Goal: Communication & Community: Answer question/provide support

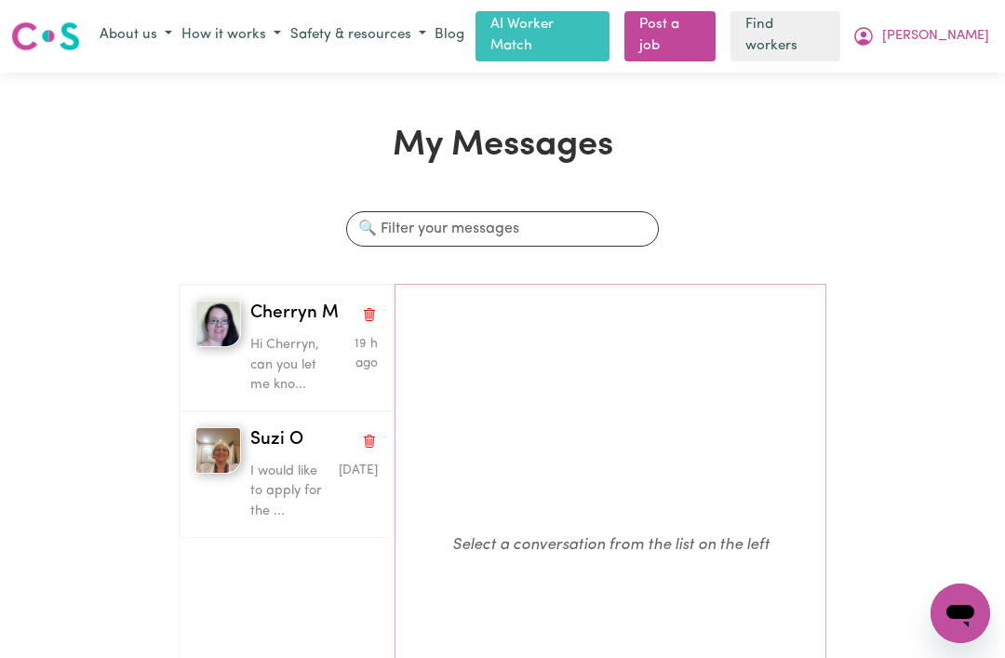
click at [271, 355] on p "Hi Cherryn, can you let me kno..." at bounding box center [293, 365] width 86 height 61
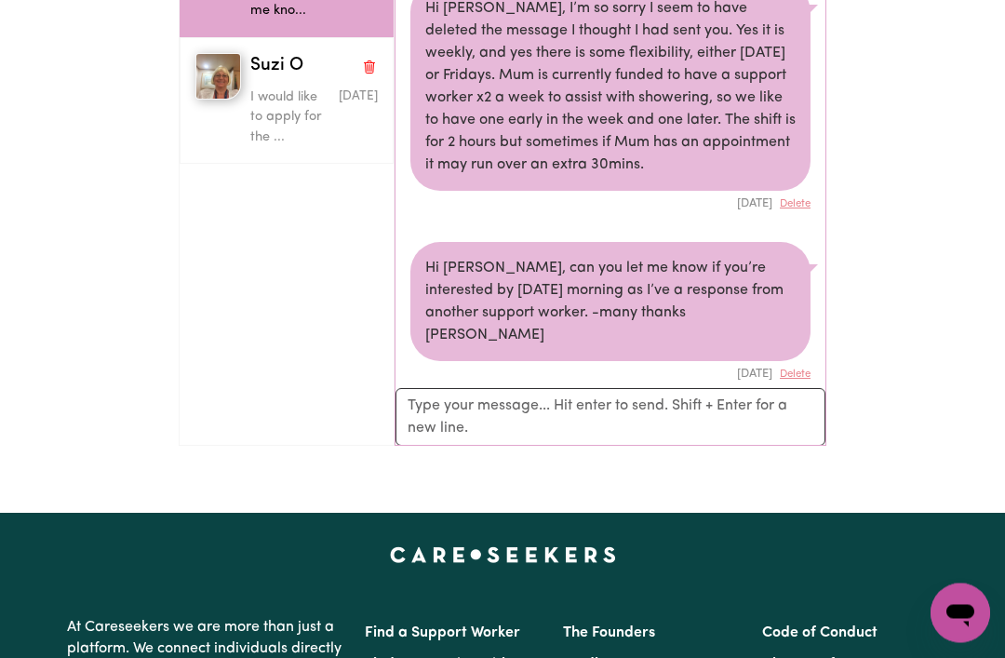
scroll to position [371, 0]
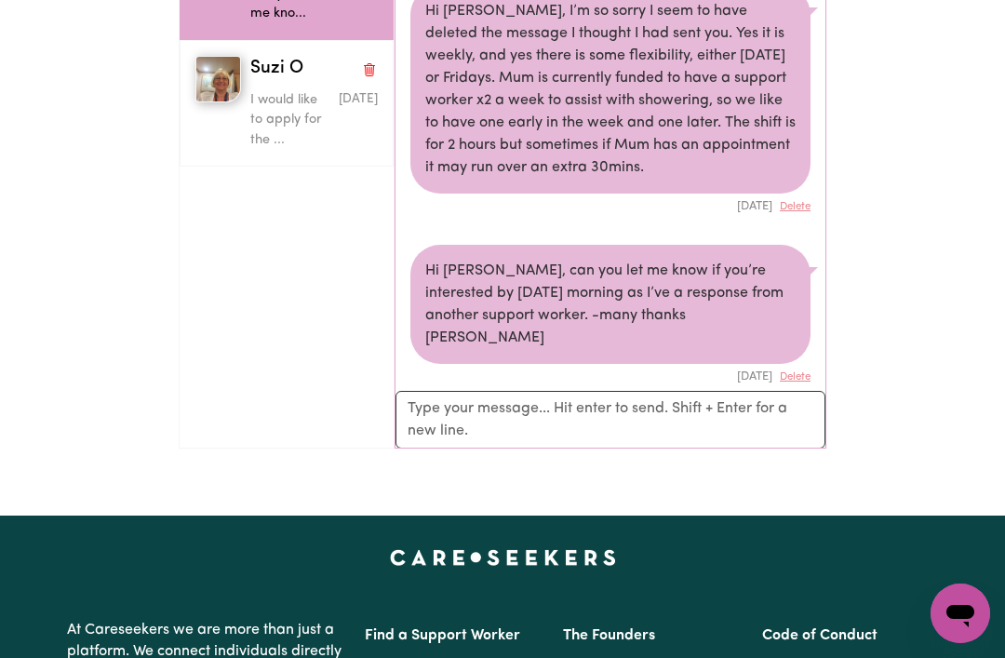
click at [271, 103] on p "I would like to apply for the ..." at bounding box center [293, 120] width 86 height 61
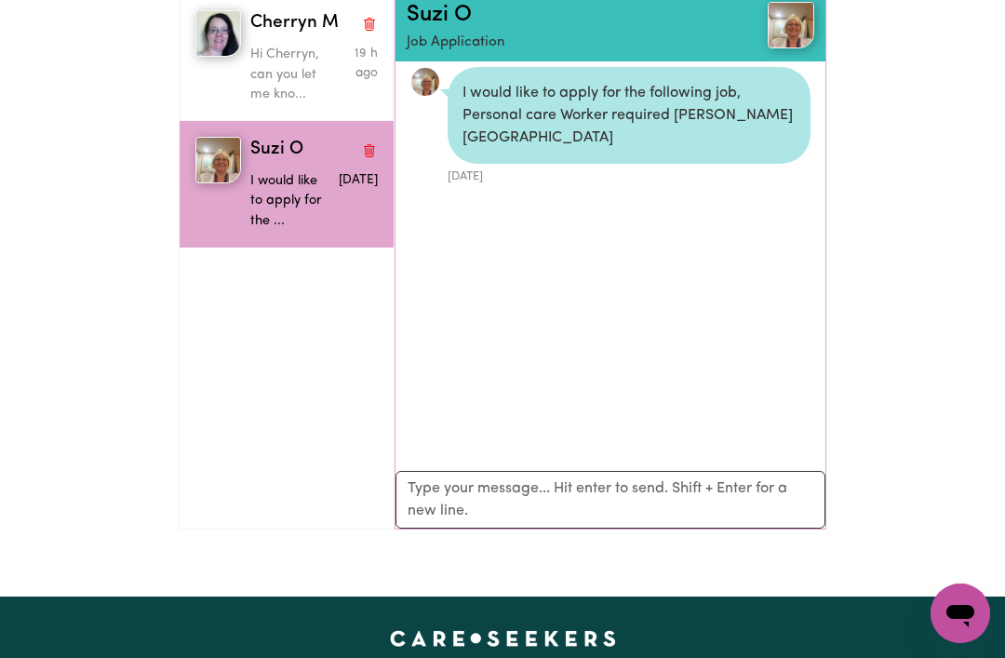
scroll to position [290, 0]
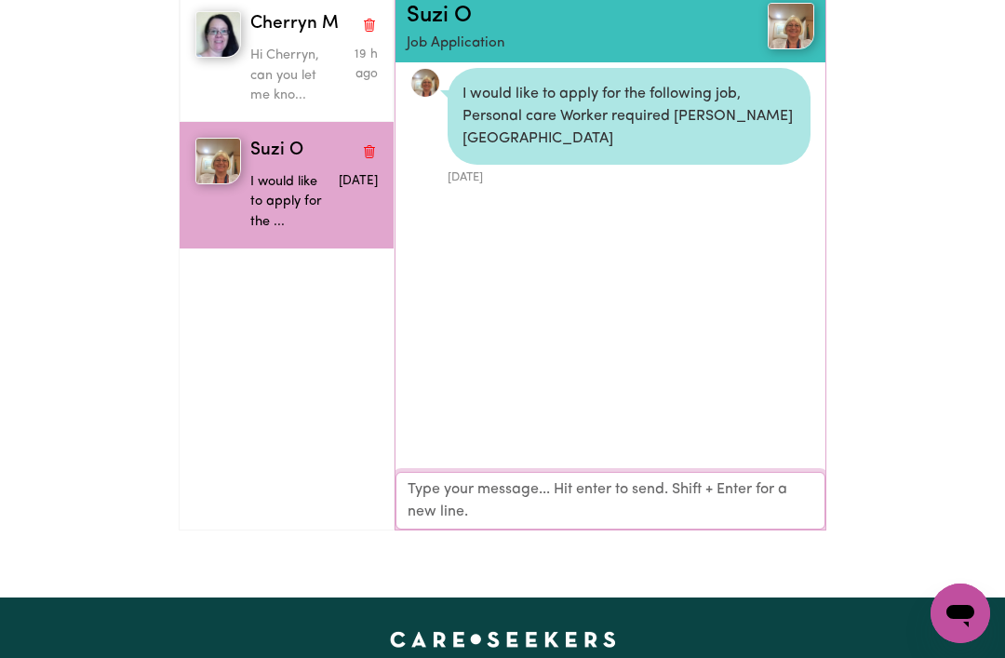
click at [426, 501] on textarea "Your reply" at bounding box center [611, 501] width 430 height 58
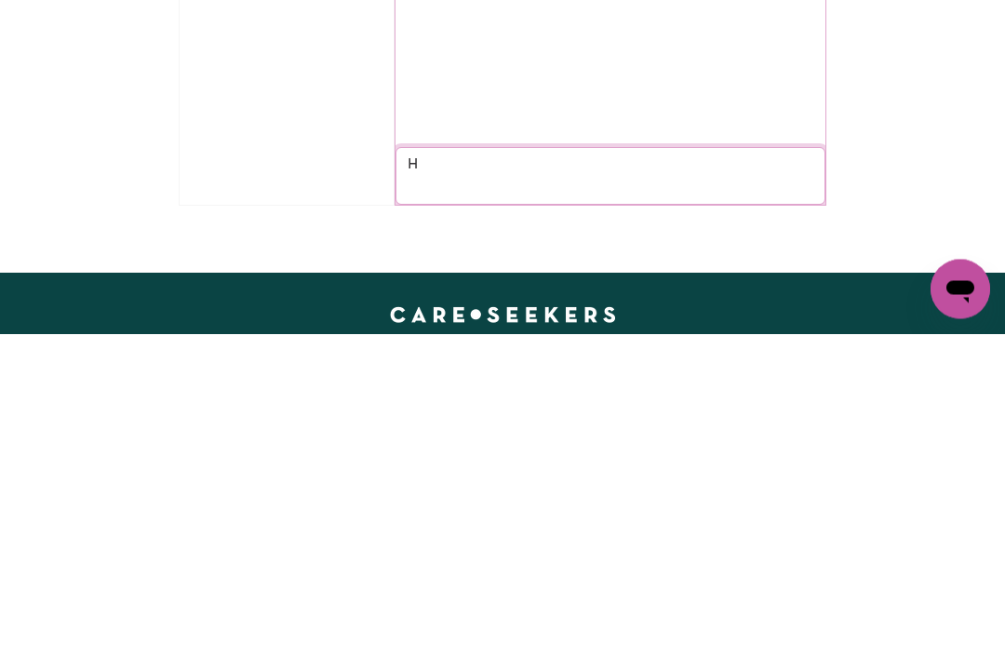
scroll to position [7, 0]
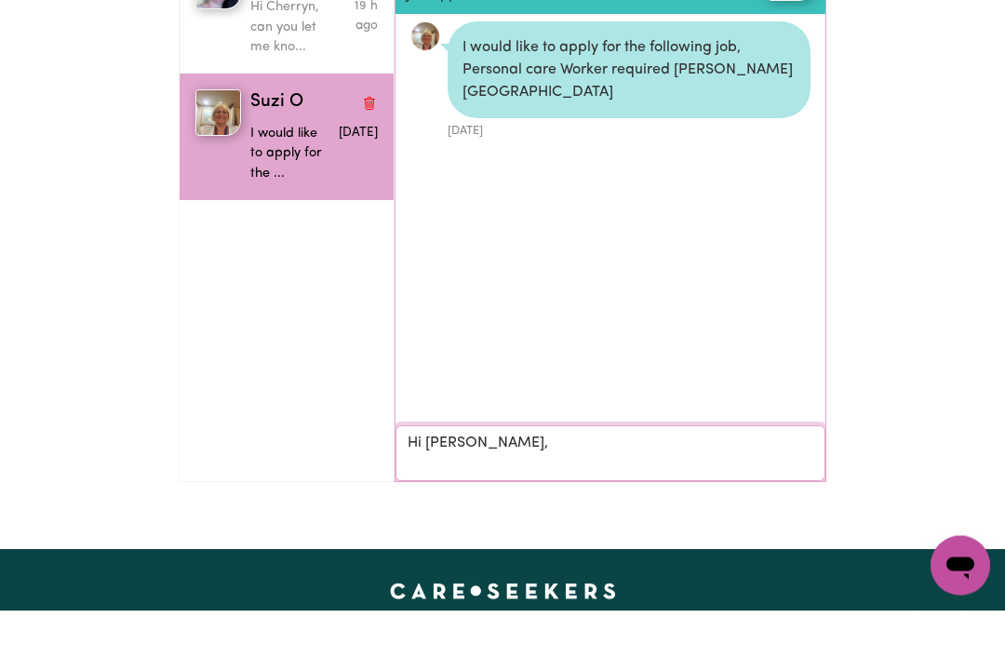
click at [277, 172] on p "I would like to apply for the ..." at bounding box center [293, 202] width 86 height 61
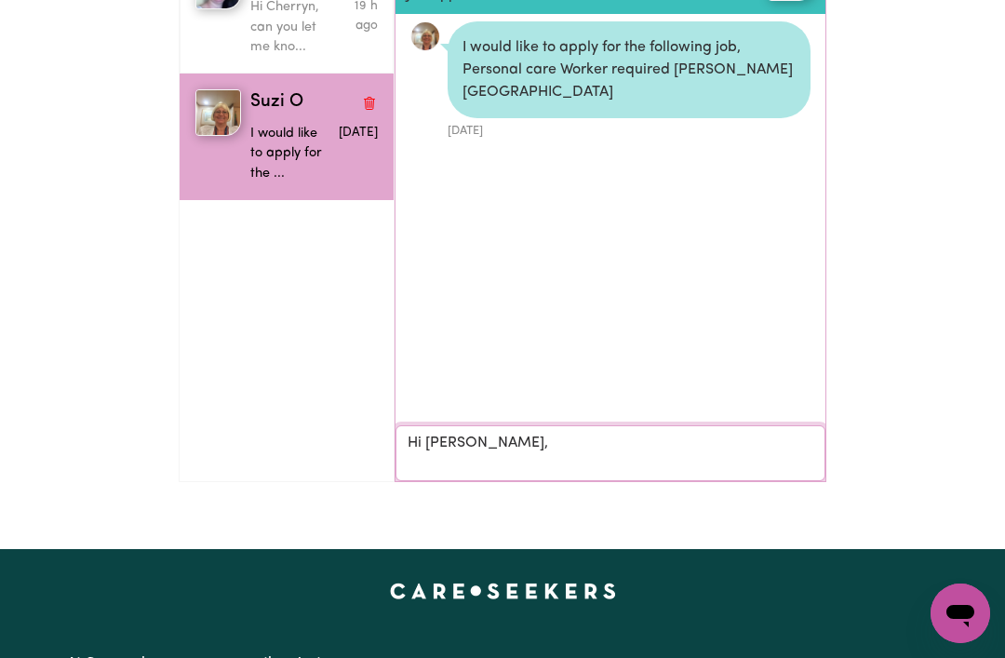
click at [540, 438] on textarea "Hi [PERSON_NAME]," at bounding box center [611, 453] width 430 height 56
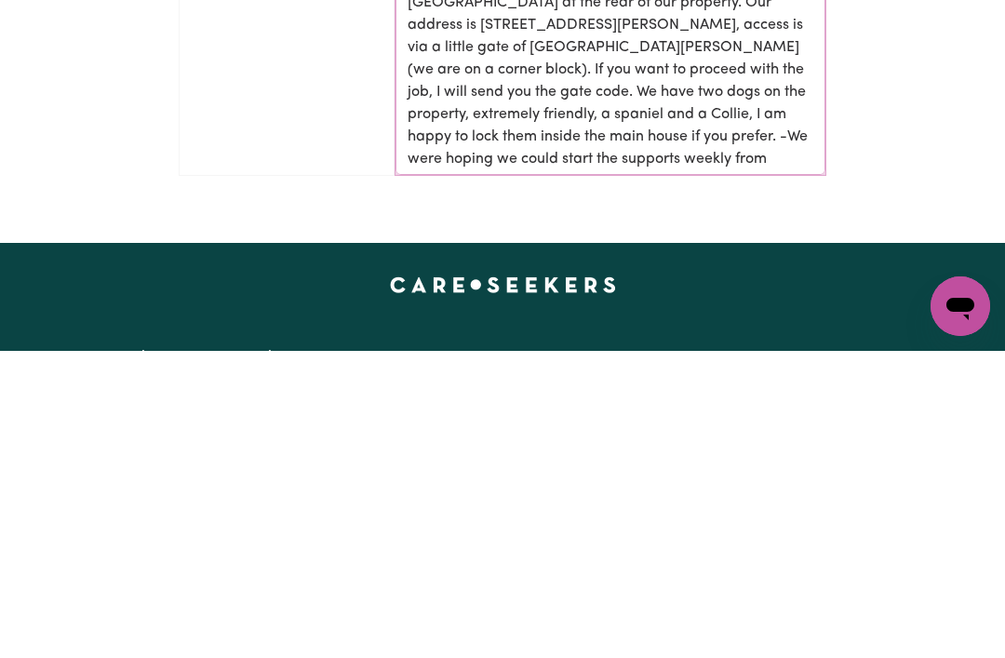
scroll to position [0, 0]
click at [569, 158] on textarea "Hi [PERSON_NAME], we are looking for someone to support Mum on a [DATE] from 9-…" at bounding box center [611, 320] width 430 height 324
click at [554, 158] on textarea "Hi [PERSON_NAME], we are looking for someone to support Mum on a [DATE] from 9-…" at bounding box center [611, 320] width 430 height 324
type textarea "Hi [PERSON_NAME], we are looking for someone to support Mum on a [DATE] from 9-…"
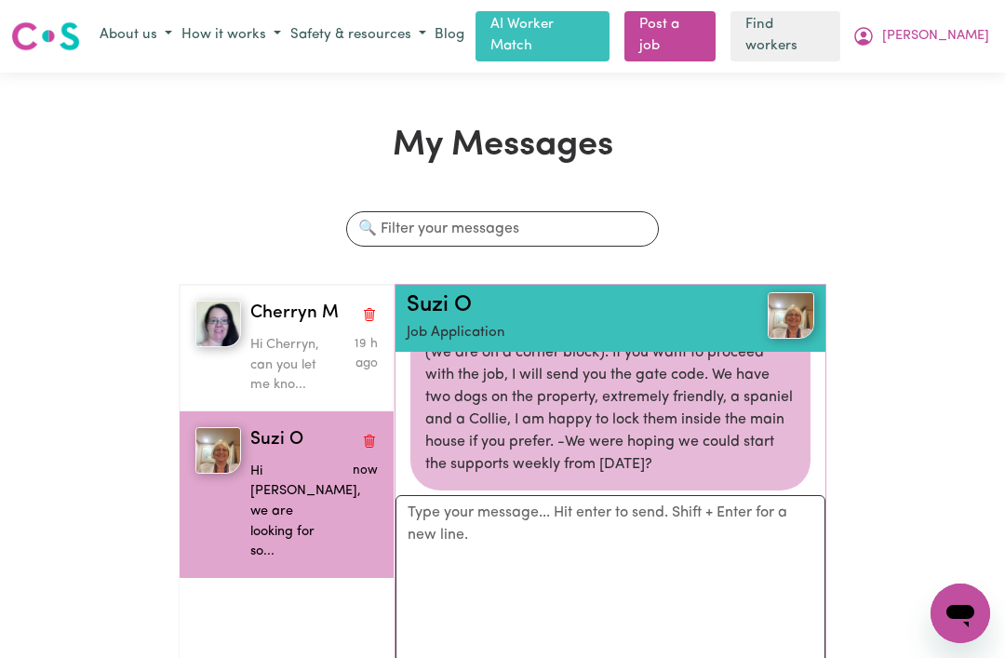
scroll to position [30, 0]
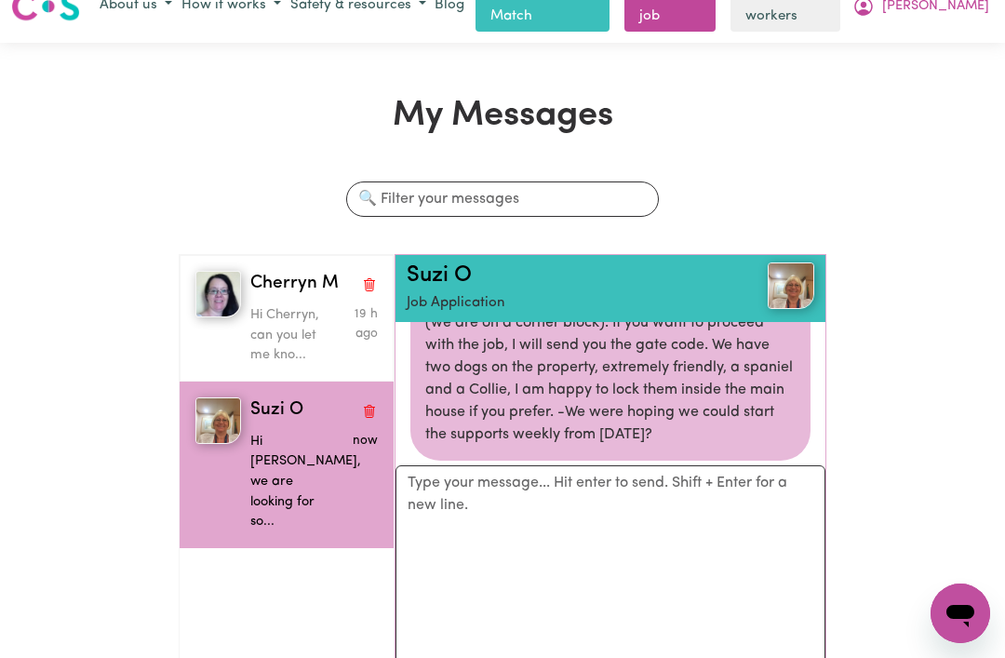
click at [280, 317] on p "Hi Cherryn, can you let me kno..." at bounding box center [293, 335] width 86 height 61
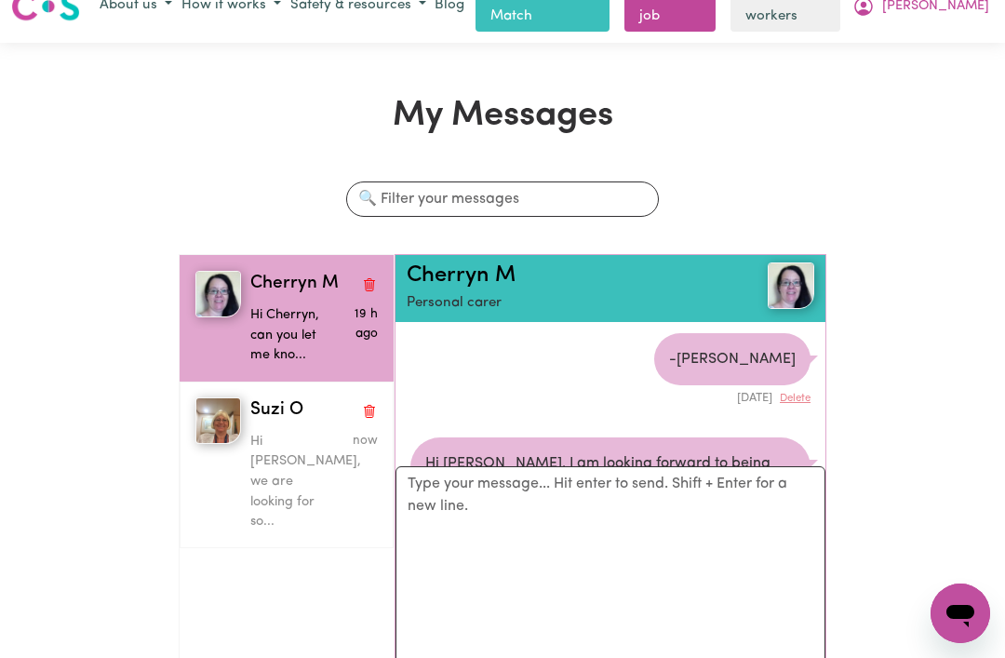
scroll to position [1107, 0]
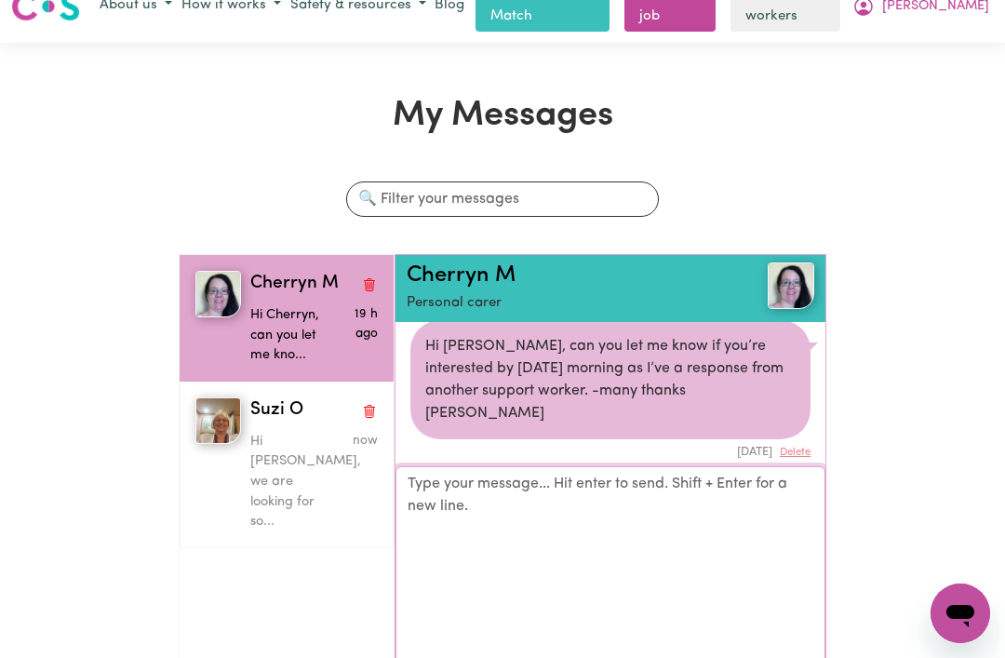
click at [459, 523] on textarea "Your reply" at bounding box center [611, 627] width 430 height 324
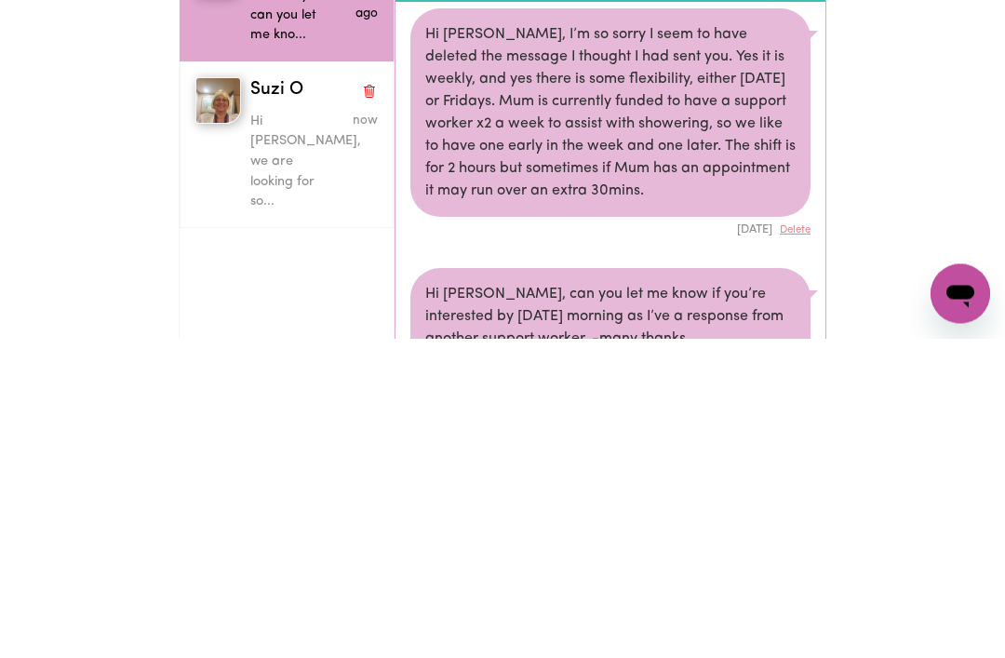
scroll to position [255, 0]
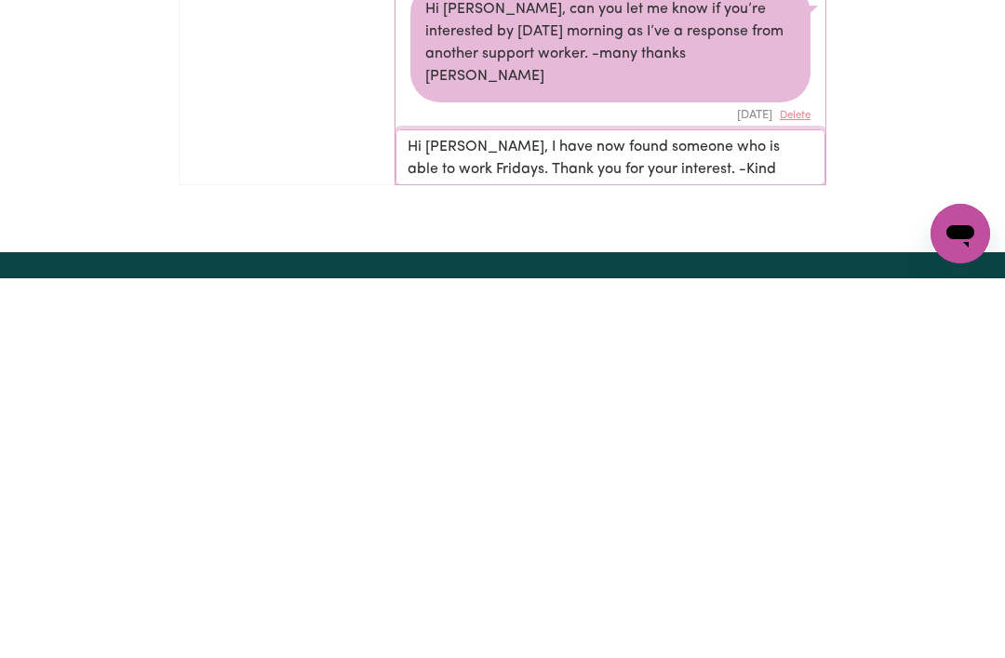
type textarea "Hi [PERSON_NAME], I have now found someone who is able to work Fridays. Thank y…"
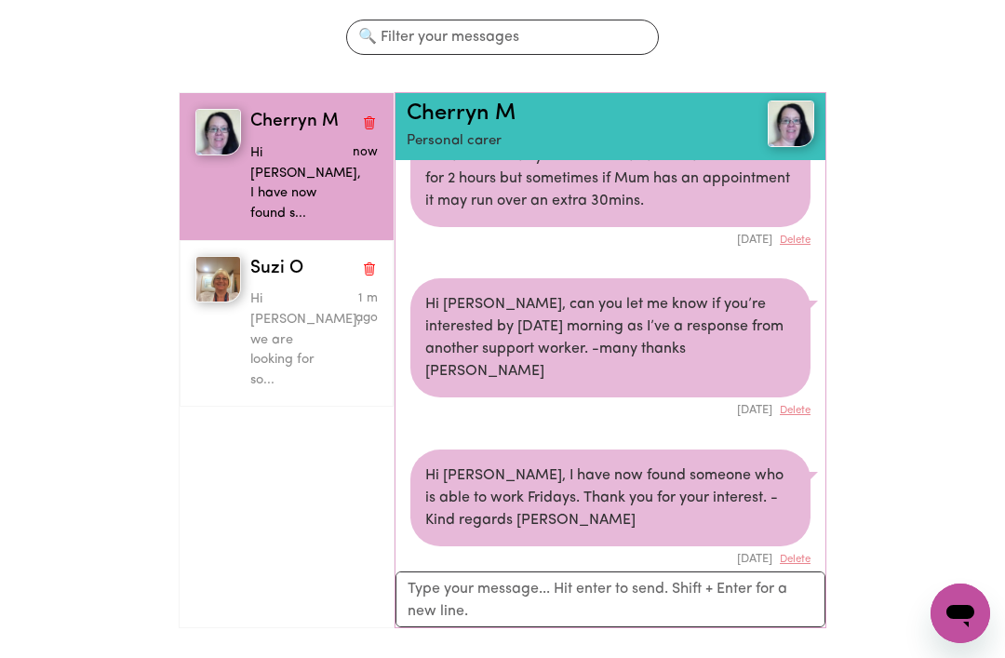
scroll to position [116, 0]
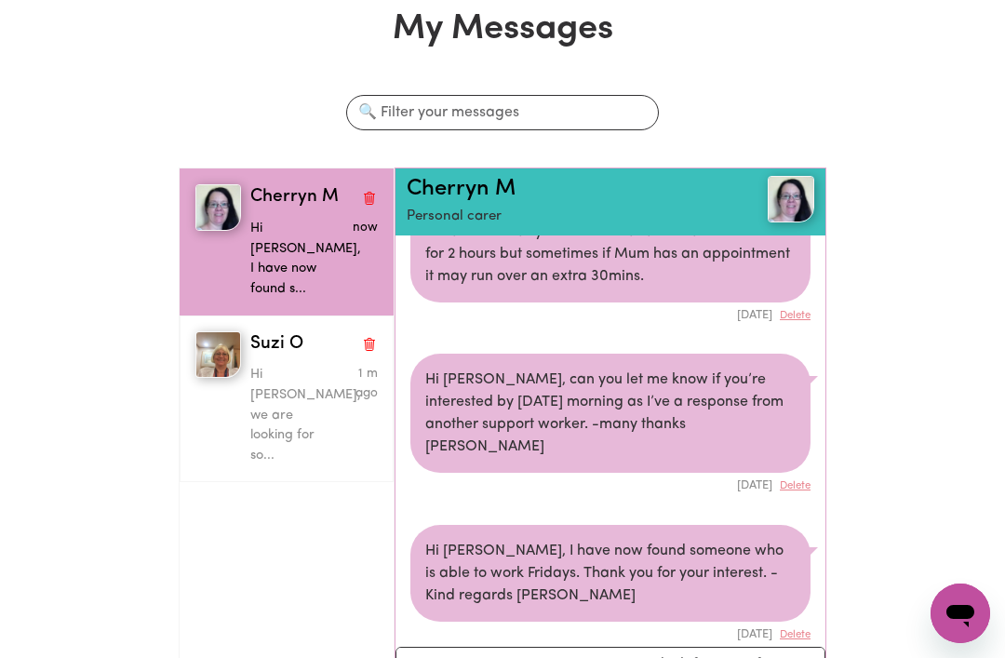
click at [272, 365] on p "Hi [PERSON_NAME], we are looking for so..." at bounding box center [293, 415] width 86 height 101
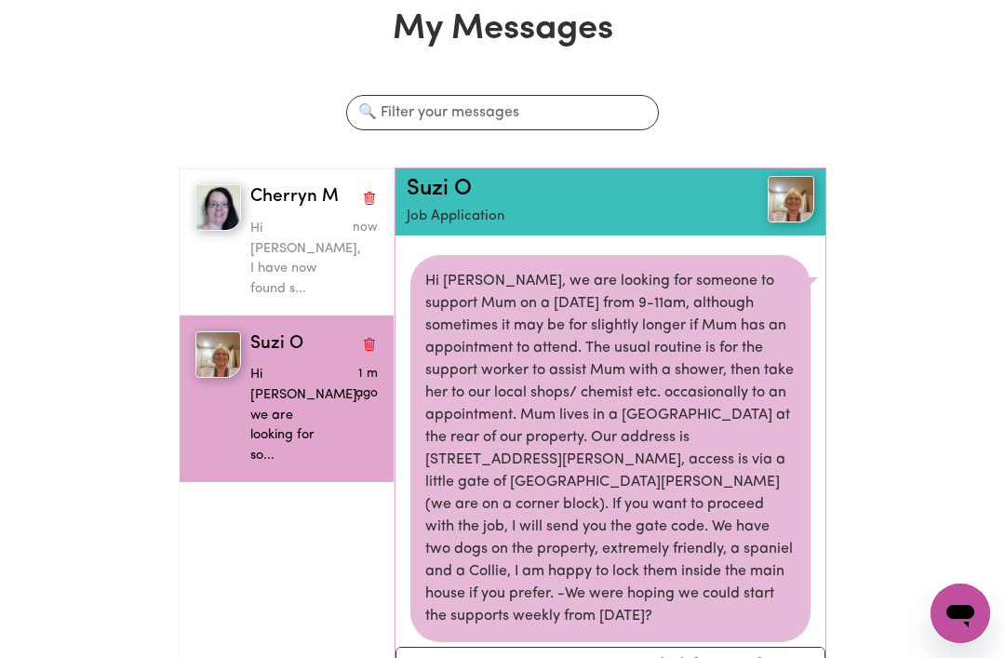
click at [361, 192] on button "Delete conversation" at bounding box center [369, 198] width 17 height 24
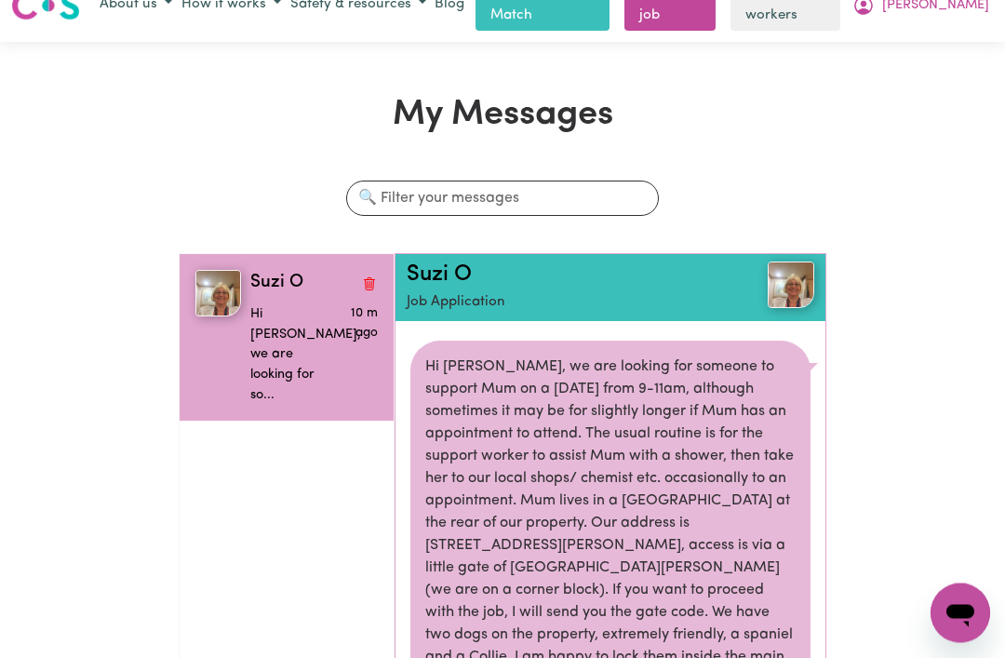
scroll to position [0, 0]
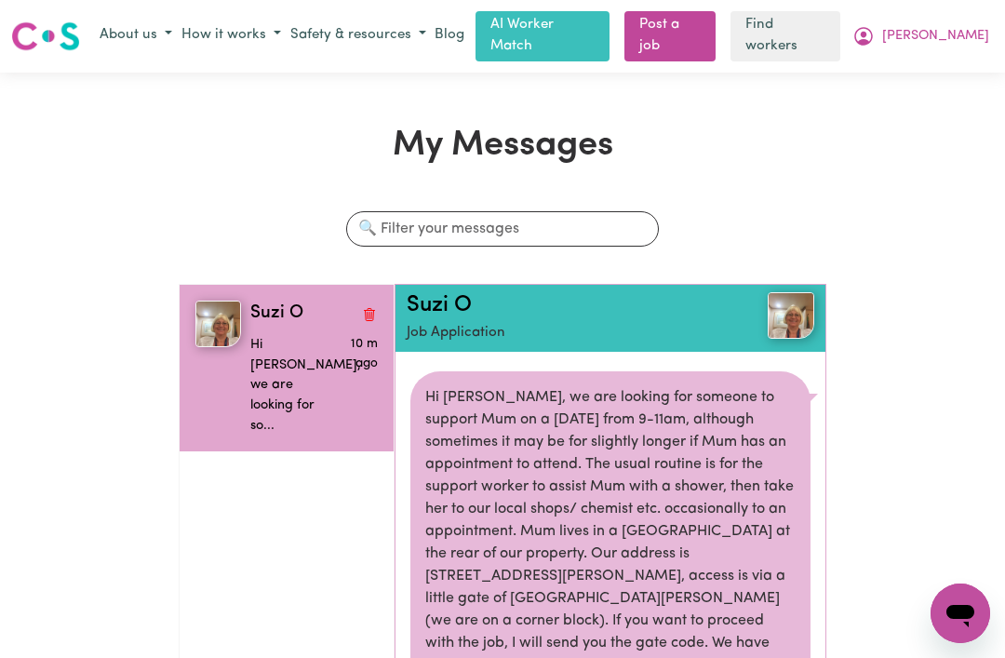
click at [286, 41] on button "How it works" at bounding box center [231, 35] width 109 height 31
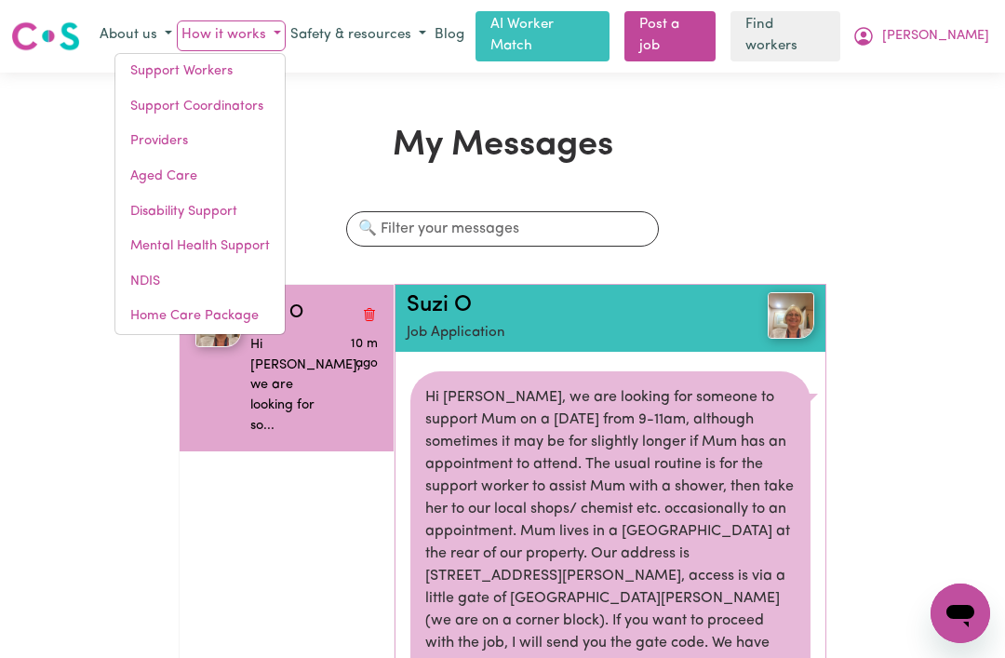
click at [193, 179] on link "Aged Care" at bounding box center [199, 176] width 169 height 35
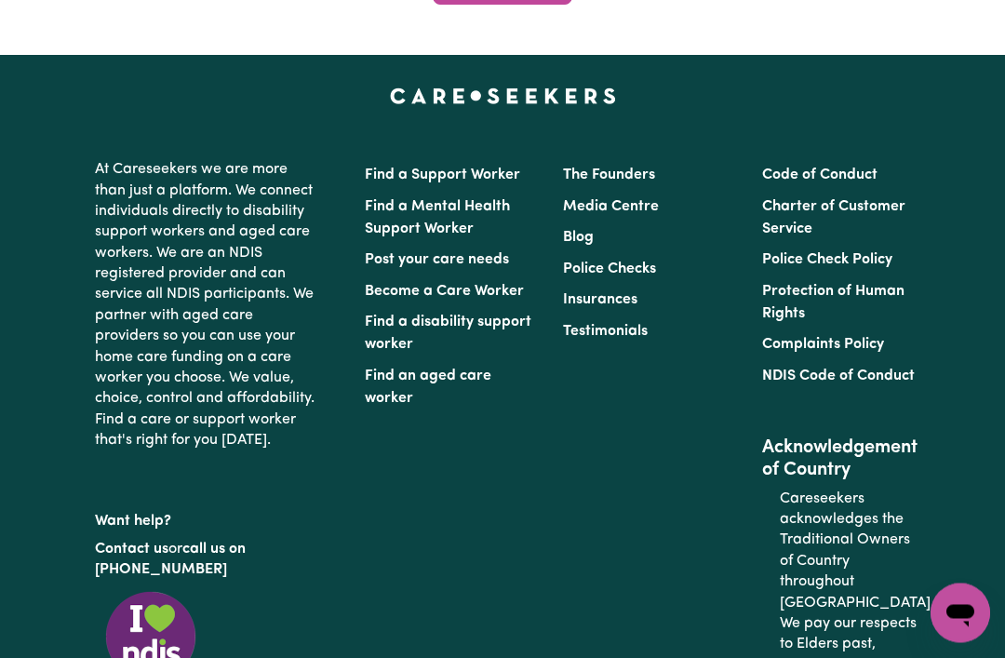
scroll to position [6942, 0]
click at [397, 267] on link "Post your care needs" at bounding box center [437, 259] width 144 height 15
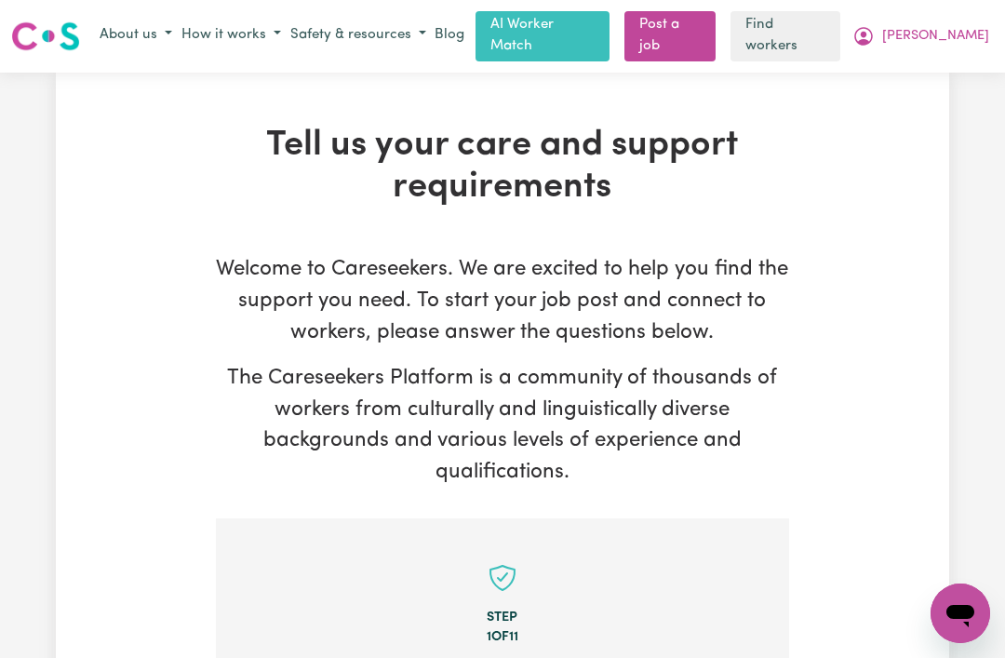
click at [286, 35] on button "How it works" at bounding box center [231, 35] width 109 height 31
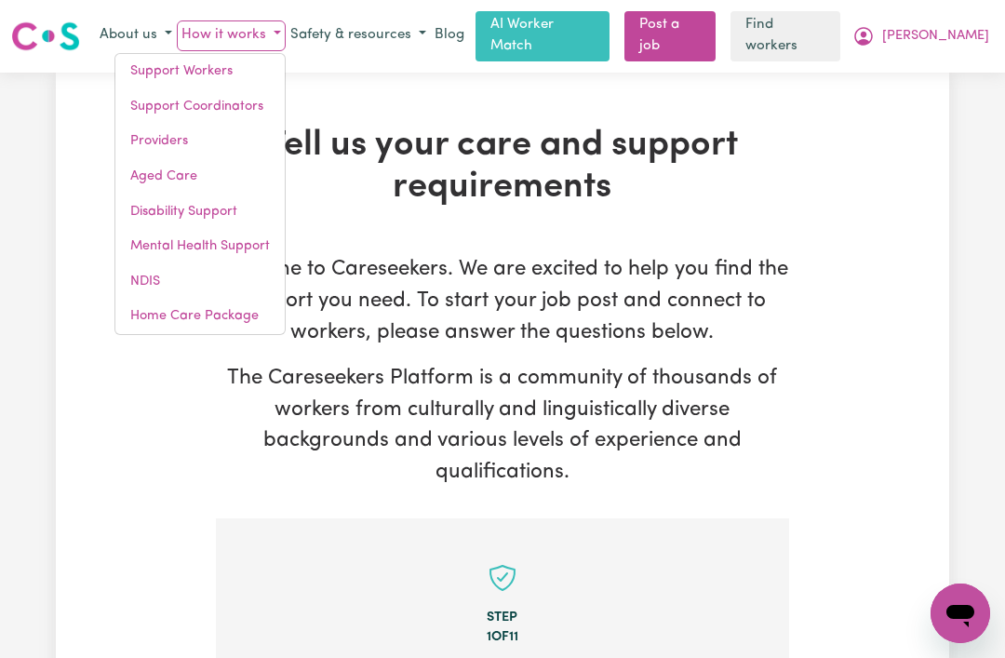
click at [442, 77] on div "Tell us your care and support requirements Welcome to Careseekers. We are excit…" at bounding box center [503, 558] width 894 height 970
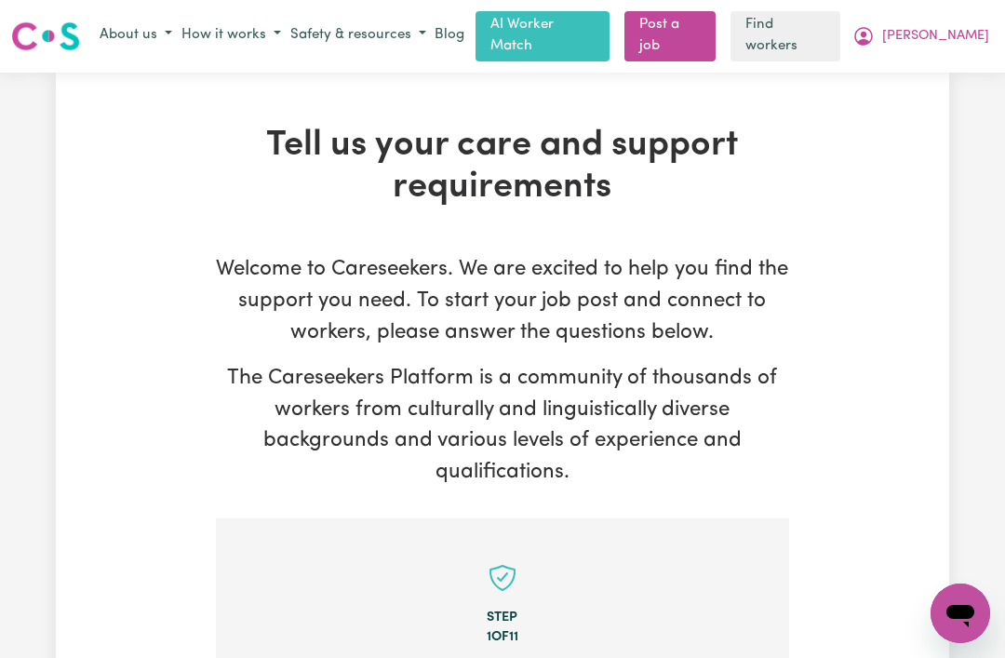
click at [431, 32] on button "Safety & resources" at bounding box center [358, 35] width 145 height 31
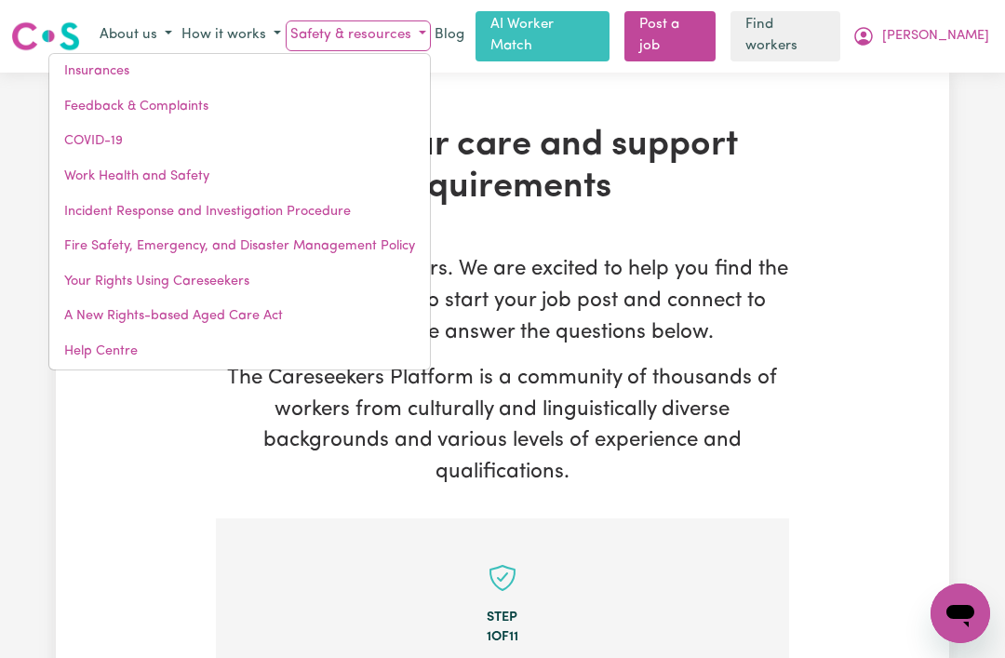
click at [873, 142] on div "Tell us your care and support requirements Welcome to Careseekers. We are excit…" at bounding box center [503, 558] width 894 height 866
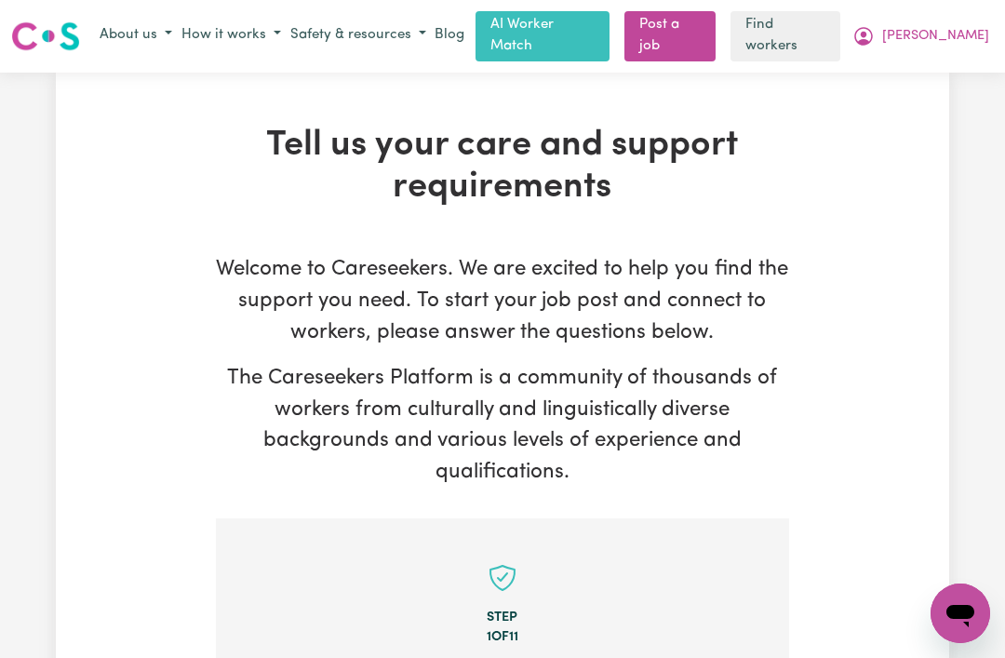
click at [954, 28] on span "[PERSON_NAME]" at bounding box center [936, 36] width 107 height 20
click at [927, 67] on link "My Dashboard" at bounding box center [919, 72] width 147 height 35
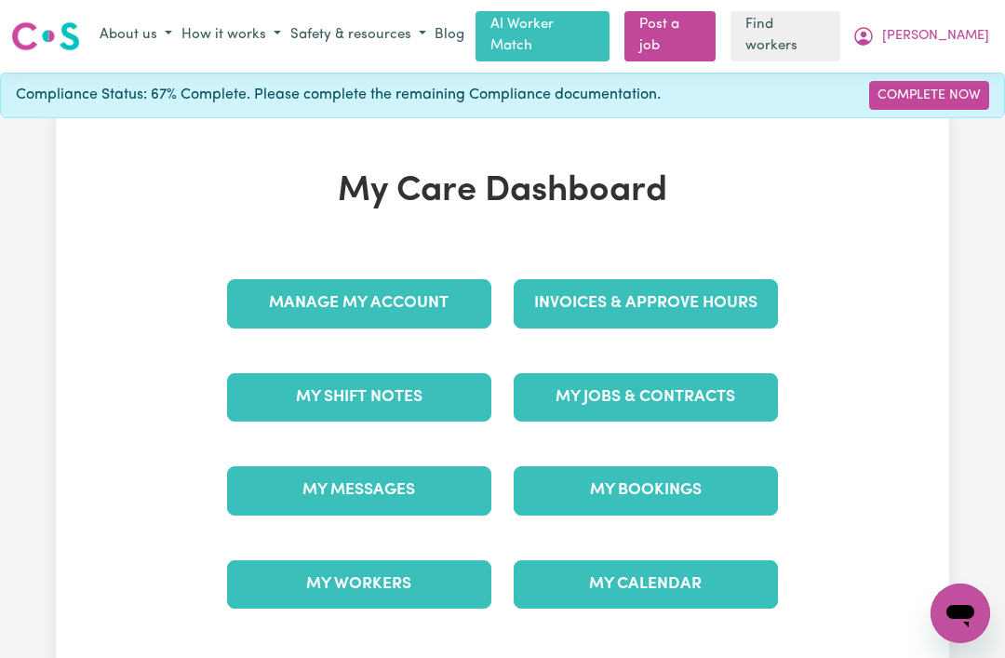
click at [723, 390] on link "My Jobs & Contracts" at bounding box center [646, 397] width 264 height 48
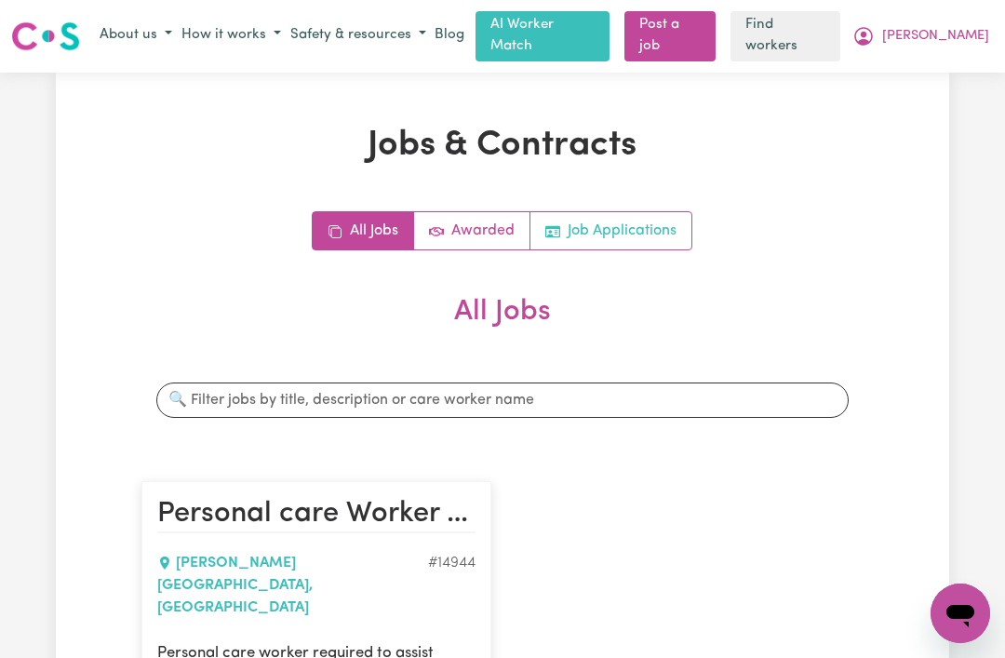
click at [649, 215] on link "Job Applications" at bounding box center [611, 230] width 161 height 37
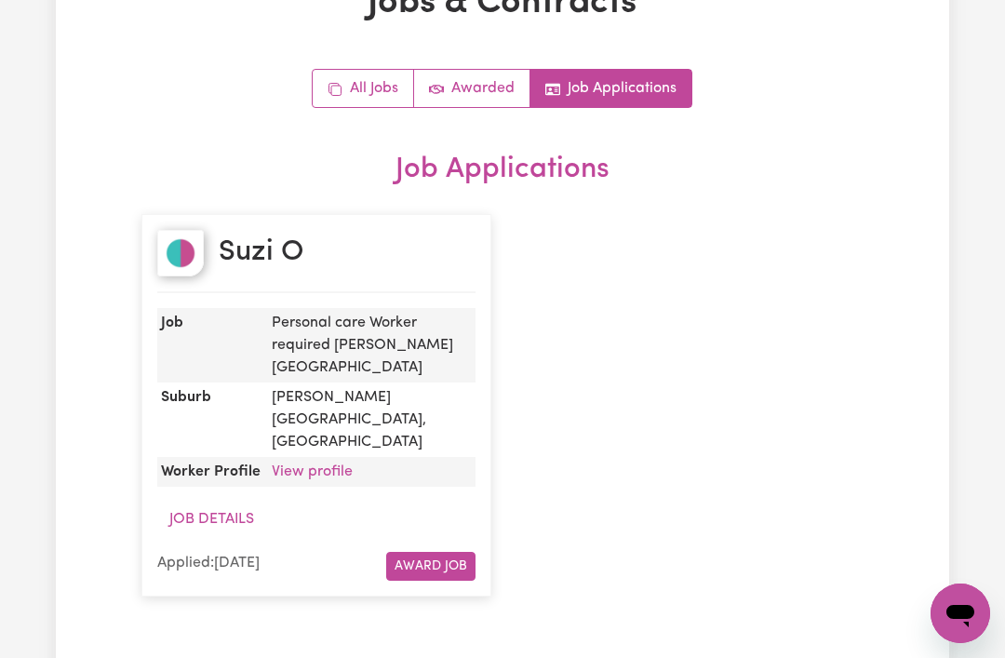
scroll to position [142, 0]
click at [293, 465] on link "View profile" at bounding box center [312, 472] width 81 height 15
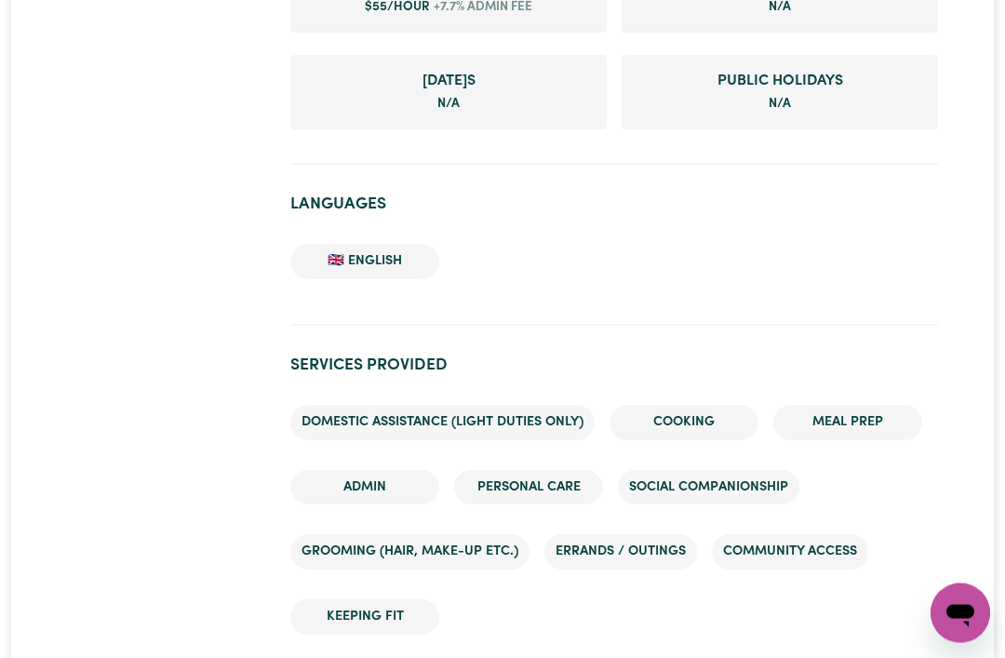
scroll to position [2328, 0]
